Goal: Check status

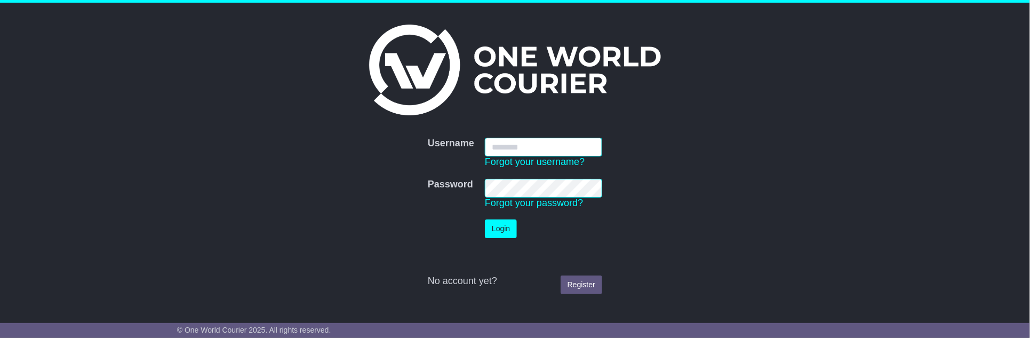
type input "**********"
click at [493, 230] on button "Login" at bounding box center [501, 228] width 32 height 19
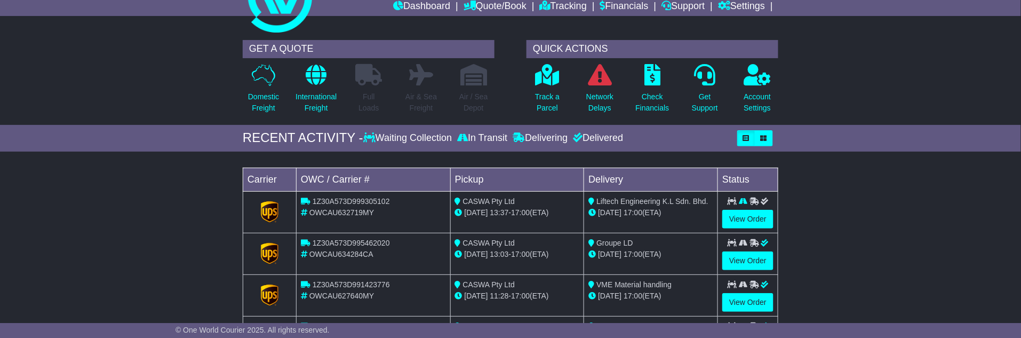
scroll to position [59, 0]
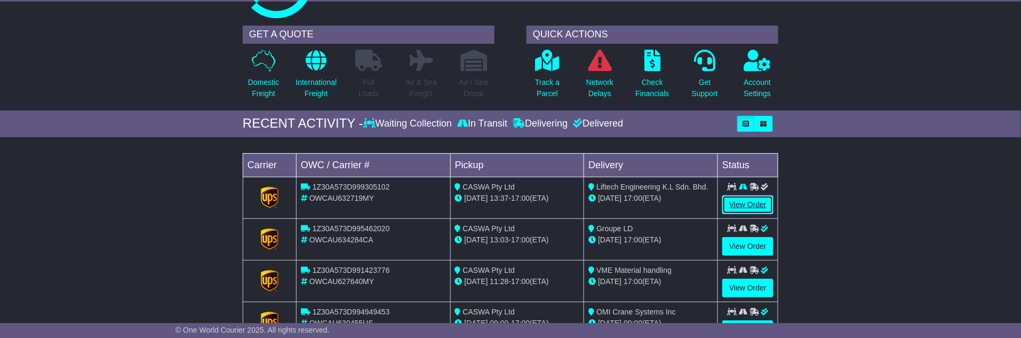
click at [755, 202] on link "View Order" at bounding box center [747, 204] width 51 height 19
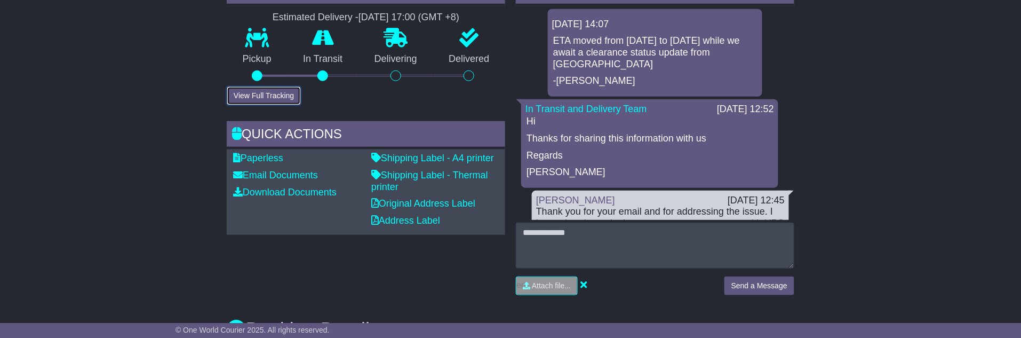
click at [254, 91] on button "View Full Tracking" at bounding box center [264, 95] width 74 height 19
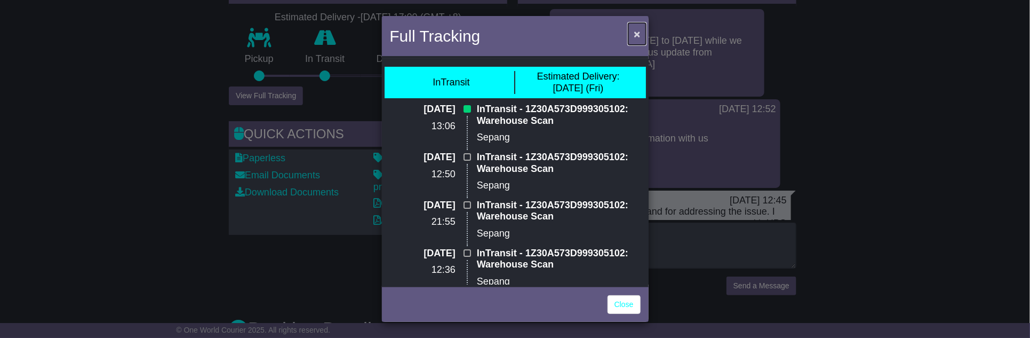
click at [639, 31] on span "×" at bounding box center [637, 34] width 6 height 12
